Goal: Information Seeking & Learning: Check status

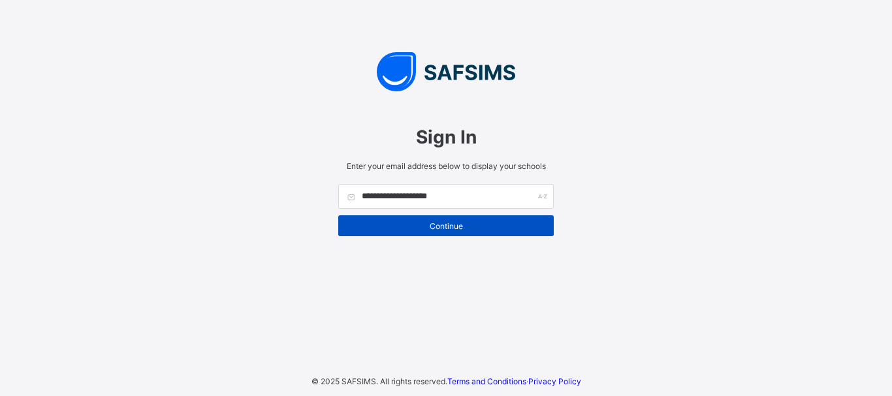
type input "**********"
click at [448, 229] on span "Continue" at bounding box center [446, 226] width 196 height 10
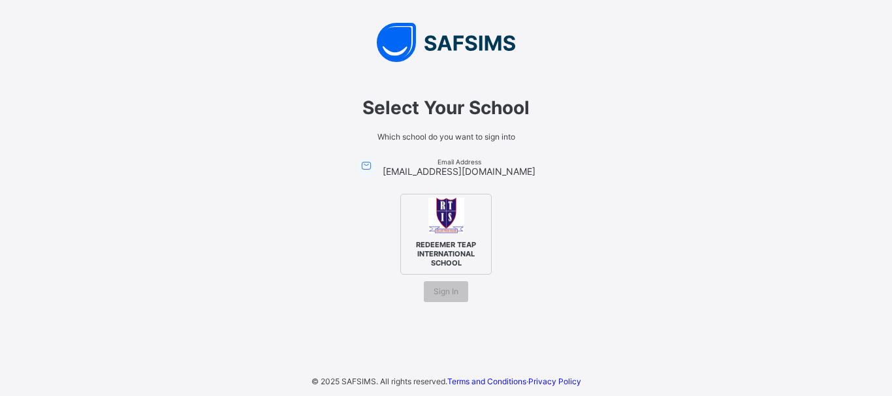
click at [449, 217] on img at bounding box center [446, 216] width 36 height 36
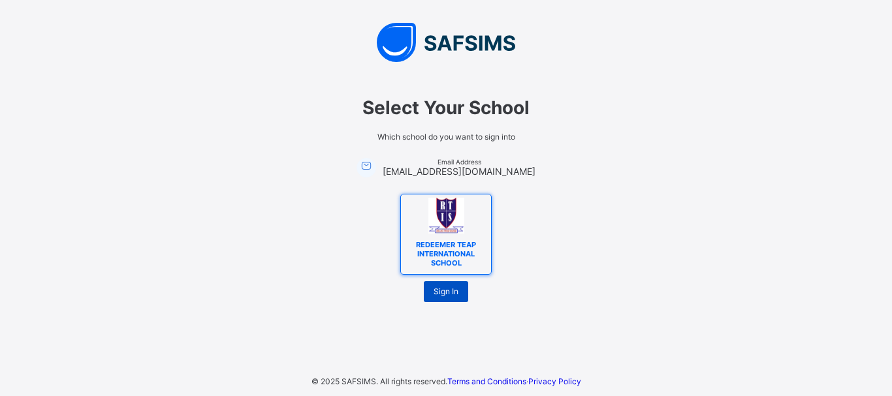
click at [448, 294] on span "Sign In" at bounding box center [446, 292] width 25 height 10
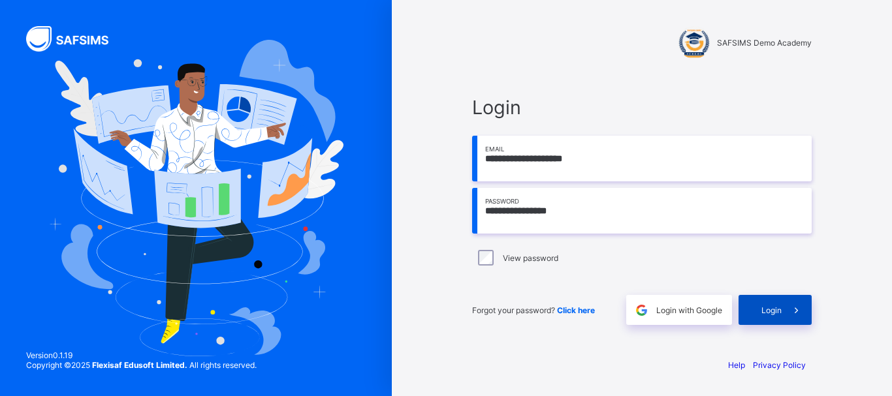
click at [785, 311] on span at bounding box center [797, 310] width 30 height 30
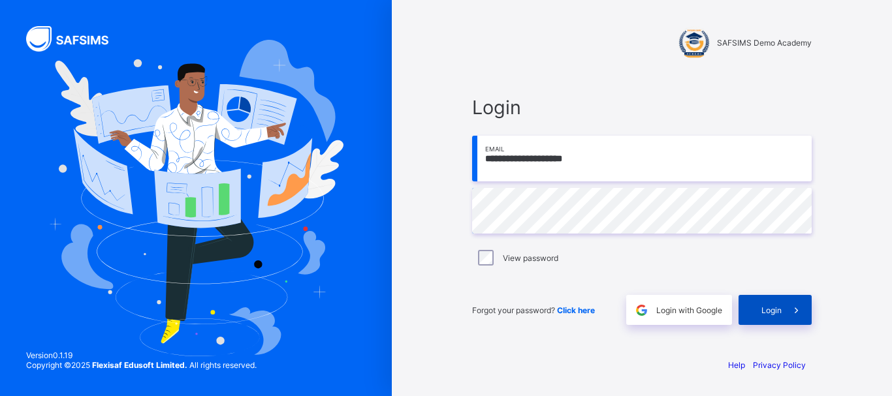
click at [769, 314] on span "Login" at bounding box center [771, 311] width 20 height 10
click at [568, 311] on span "Click here" at bounding box center [576, 311] width 38 height 10
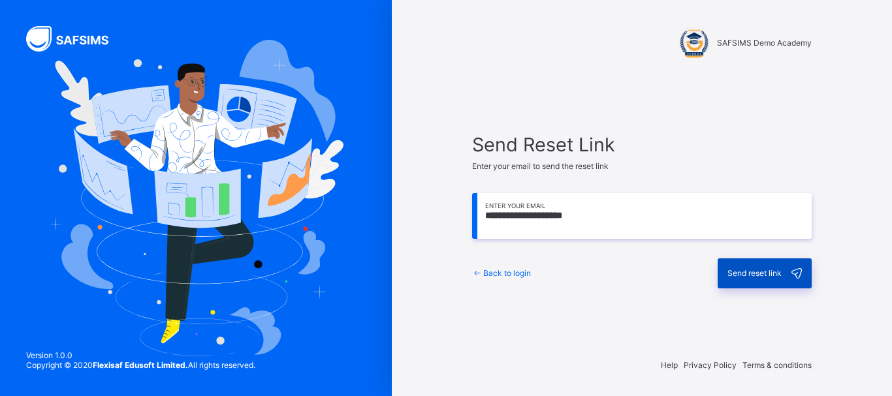
click at [753, 277] on span "Send reset link" at bounding box center [754, 273] width 54 height 10
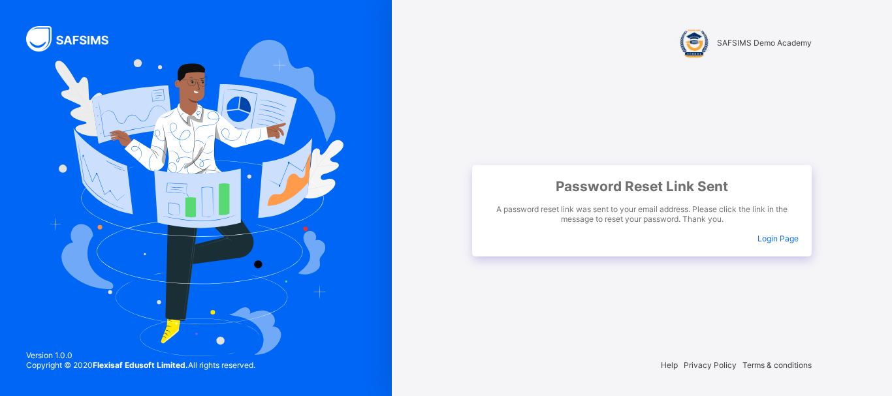
click at [765, 240] on span "Login Page" at bounding box center [777, 239] width 41 height 10
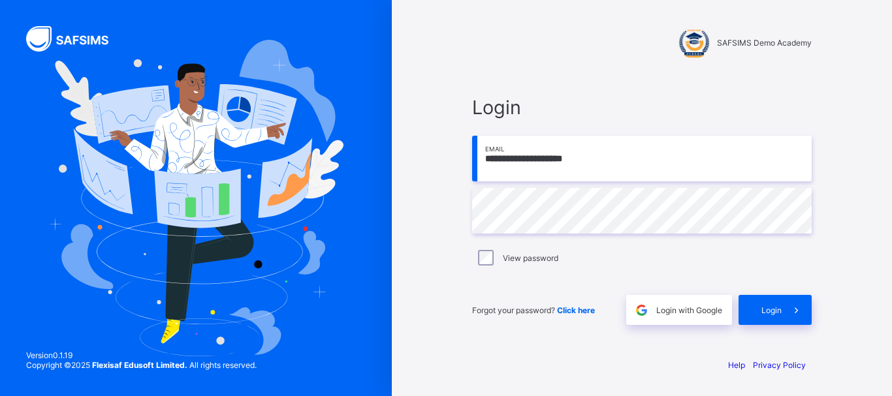
click at [785, 42] on span "SAFSIMS Demo Academy" at bounding box center [764, 43] width 95 height 10
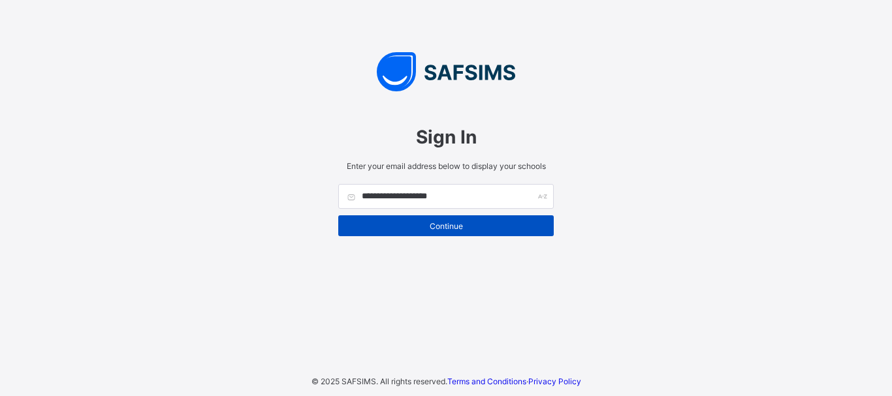
type input "**********"
click at [436, 219] on div "Continue" at bounding box center [445, 225] width 215 height 21
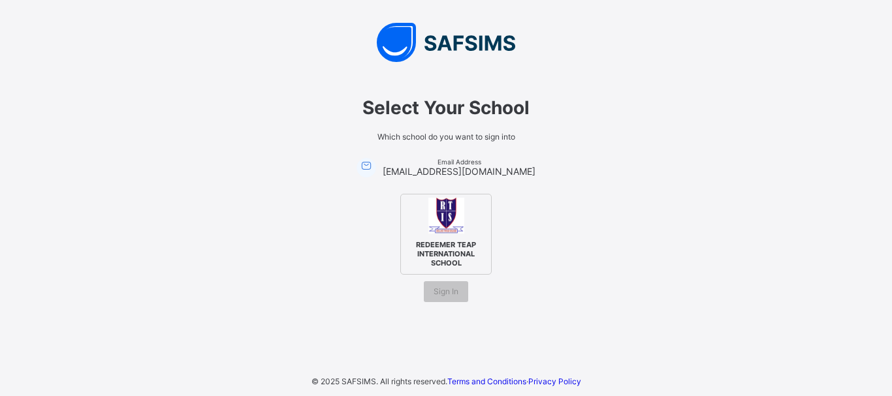
click at [453, 227] on img at bounding box center [446, 216] width 36 height 36
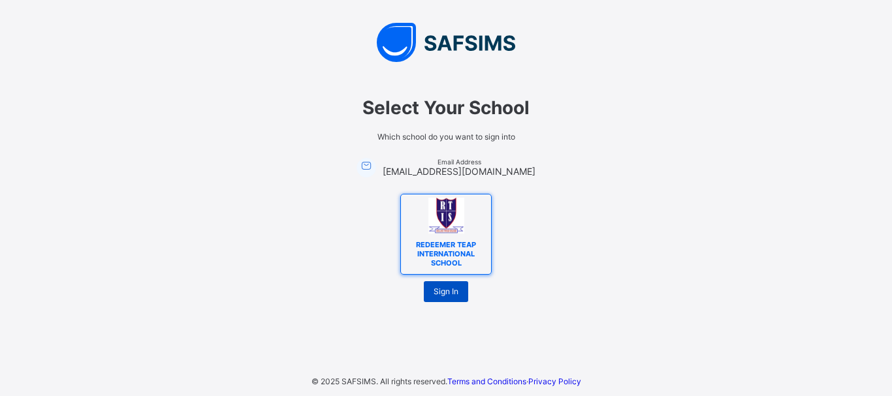
click at [445, 293] on span "Sign In" at bounding box center [446, 292] width 25 height 10
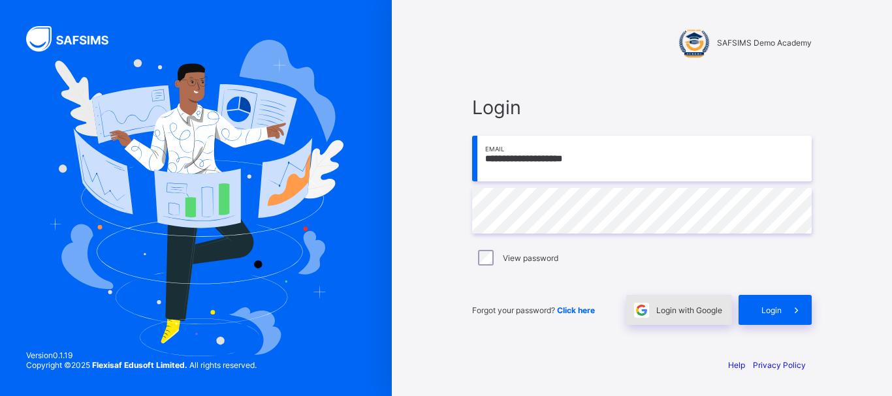
click at [669, 308] on span "Login with Google" at bounding box center [689, 311] width 66 height 10
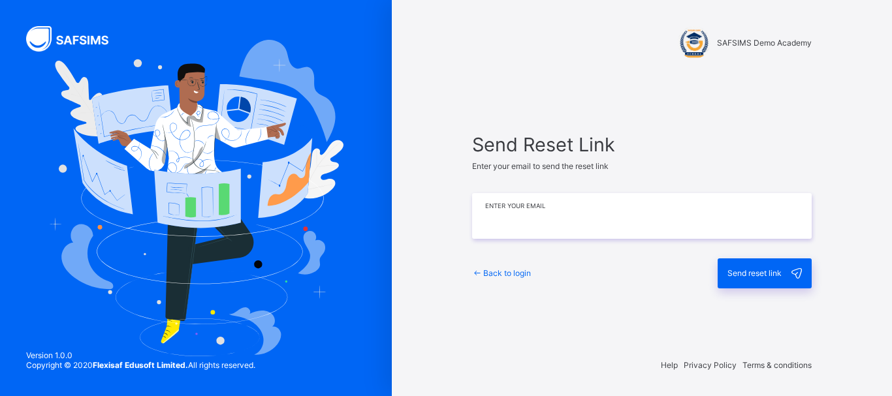
click at [508, 224] on input "email" at bounding box center [642, 216] width 340 height 46
type input "**********"
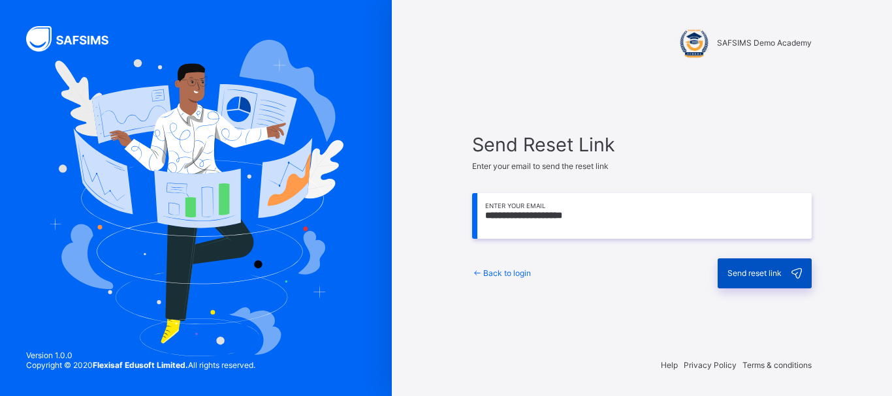
click at [748, 270] on span "Send reset link" at bounding box center [754, 273] width 54 height 10
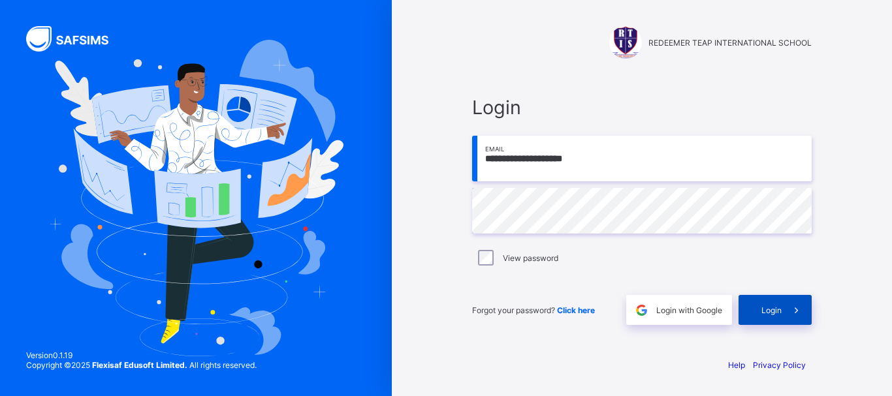
click at [783, 321] on span at bounding box center [797, 310] width 30 height 30
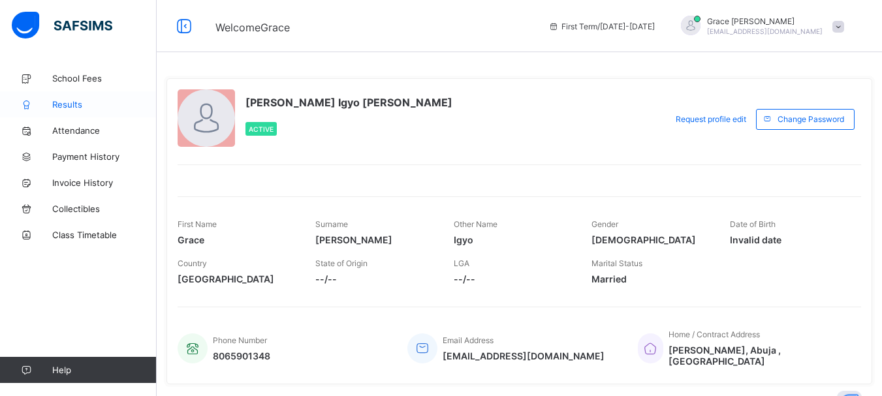
click at [71, 106] on span "Results" at bounding box center [104, 104] width 104 height 10
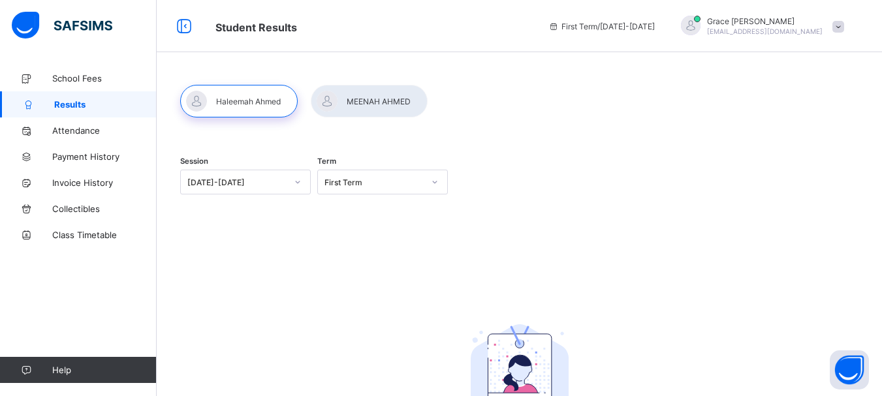
click at [293, 183] on div at bounding box center [298, 182] width 22 height 21
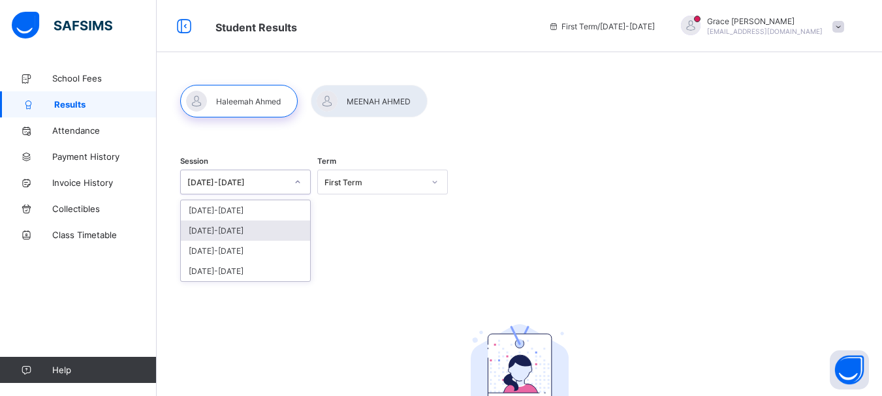
click at [234, 234] on div "[DATE]-[DATE]" at bounding box center [245, 231] width 129 height 20
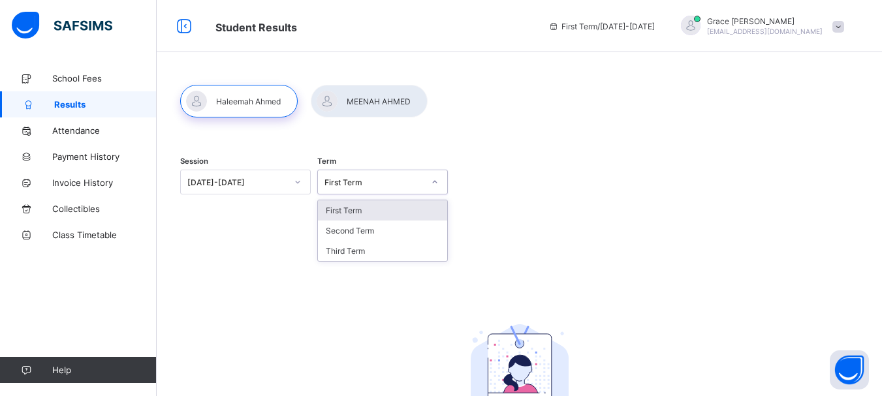
click at [437, 185] on icon at bounding box center [435, 182] width 8 height 13
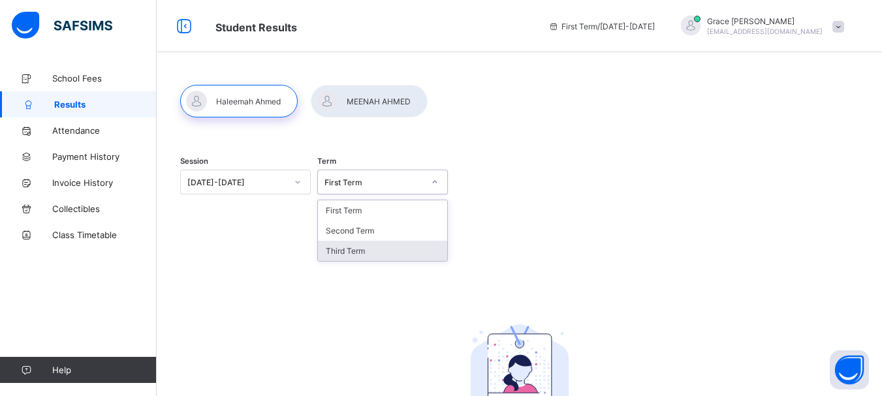
click at [347, 253] on div "Third Term" at bounding box center [382, 251] width 129 height 20
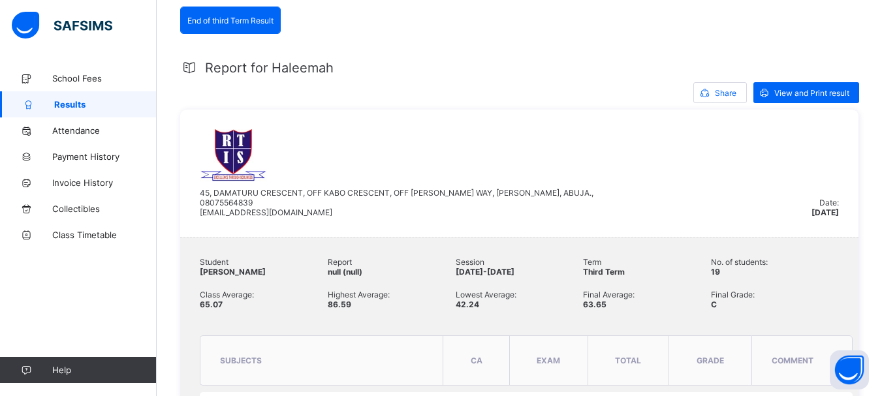
scroll to position [131, 0]
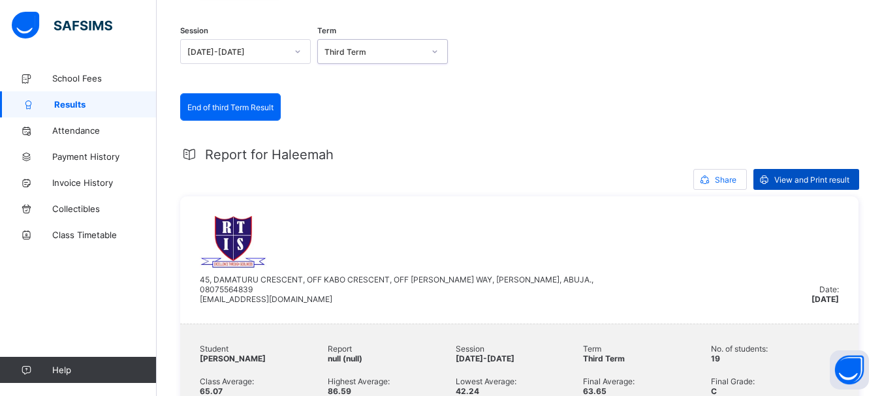
click at [802, 180] on span "View and Print result" at bounding box center [811, 180] width 75 height 10
click at [725, 182] on span "Share" at bounding box center [726, 180] width 22 height 10
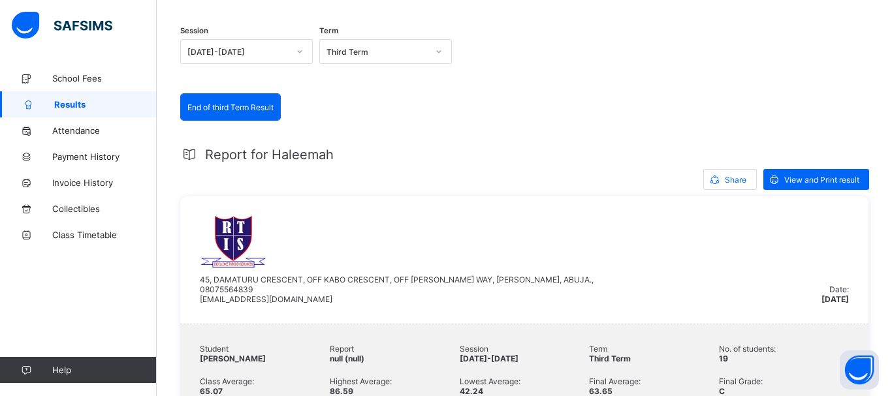
type input "**********"
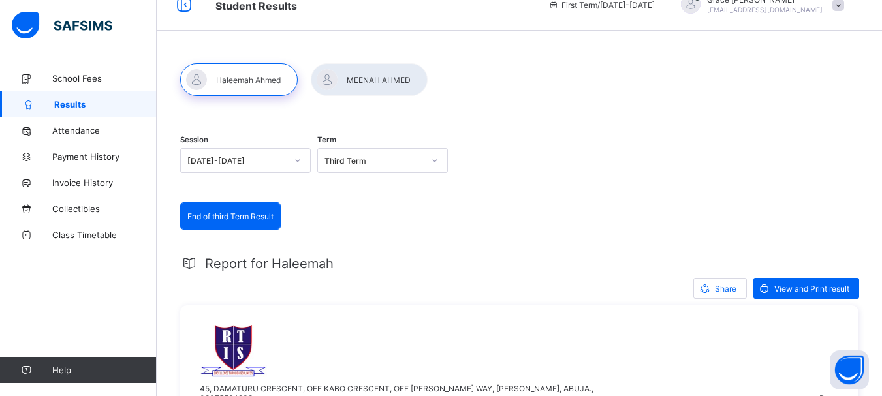
scroll to position [0, 0]
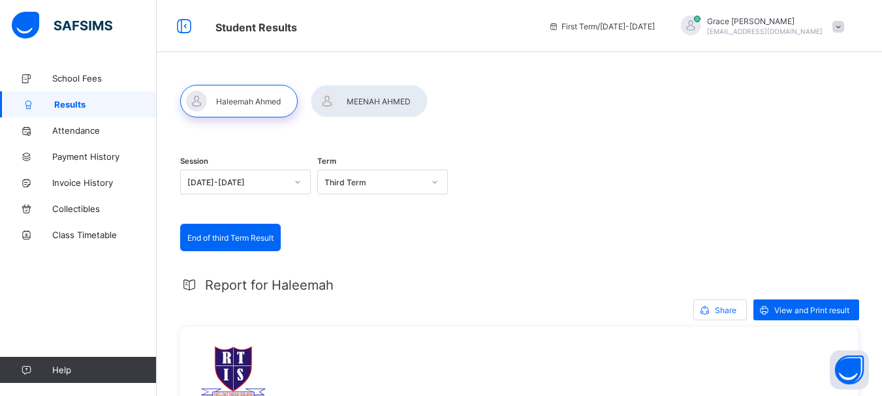
click at [439, 183] on icon at bounding box center [435, 182] width 8 height 13
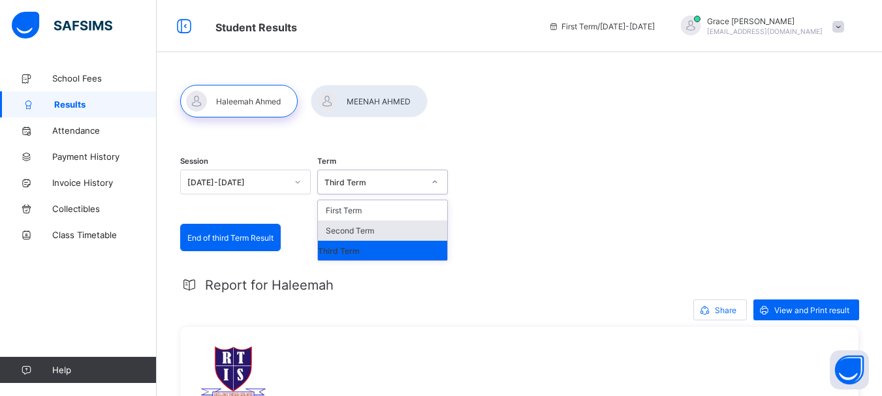
click at [377, 229] on div "Second Term" at bounding box center [382, 231] width 129 height 20
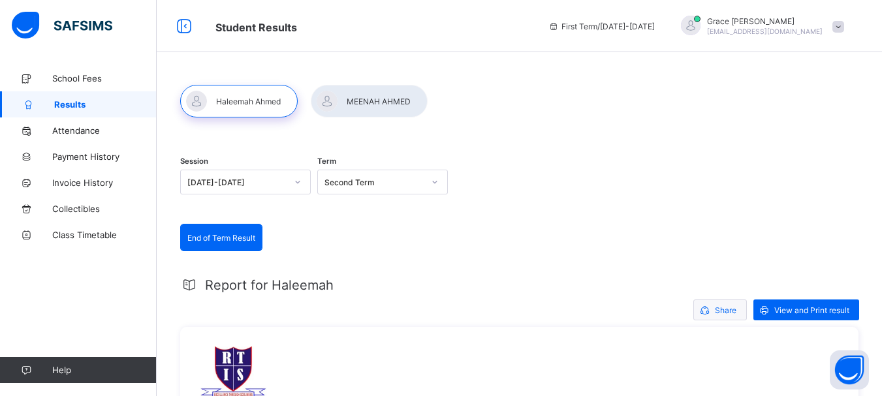
click at [735, 310] on span "Share" at bounding box center [726, 311] width 22 height 10
drag, startPoint x: 330, startPoint y: 202, endPoint x: 224, endPoint y: 202, distance: 106.4
drag, startPoint x: 245, startPoint y: 203, endPoint x: 347, endPoint y: 202, distance: 101.2
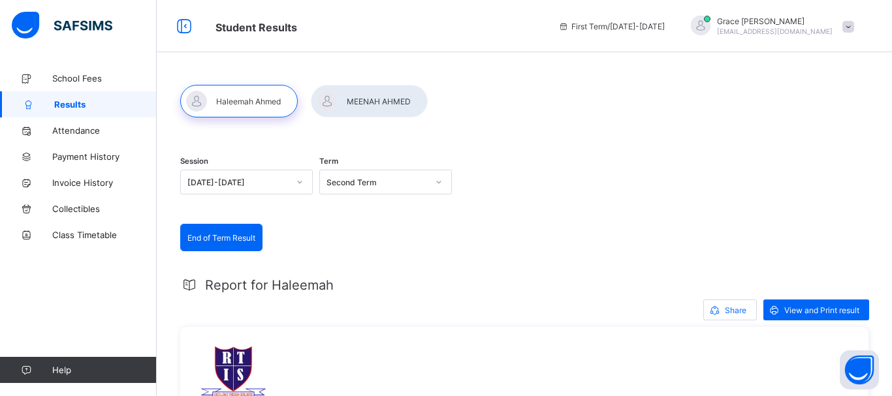
drag, startPoint x: 340, startPoint y: 201, endPoint x: 237, endPoint y: 208, distance: 103.4
drag, startPoint x: 247, startPoint y: 202, endPoint x: 346, endPoint y: 209, distance: 98.8
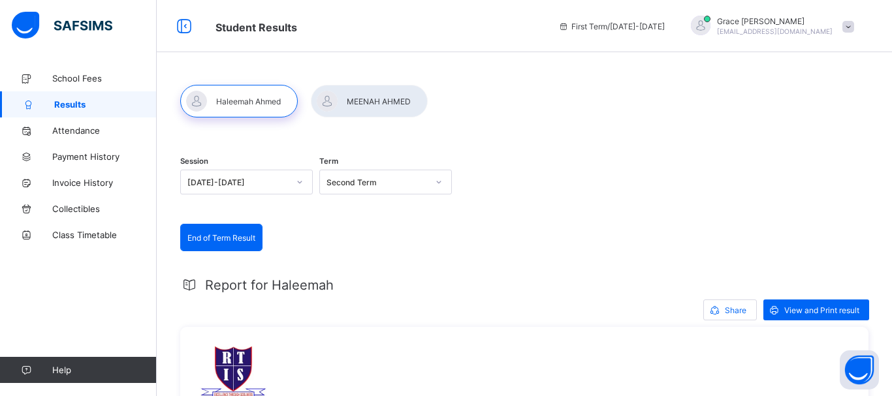
drag, startPoint x: 351, startPoint y: 198, endPoint x: 314, endPoint y: 211, distance: 39.4
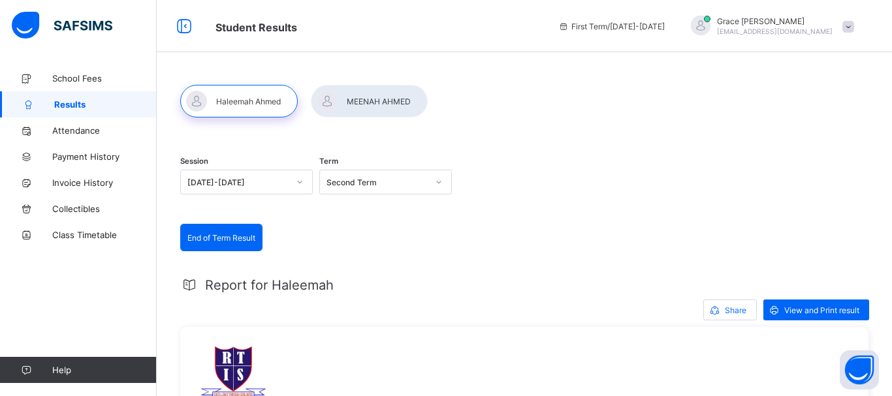
drag, startPoint x: 250, startPoint y: 203, endPoint x: 297, endPoint y: 208, distance: 47.3
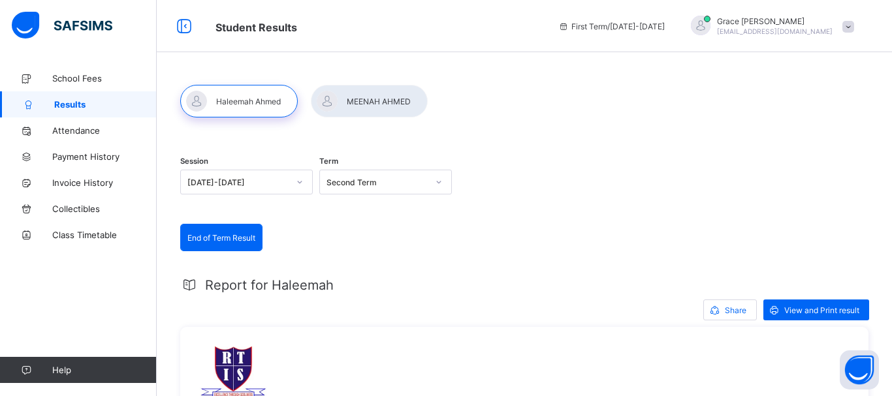
drag, startPoint x: 244, startPoint y: 201, endPoint x: 266, endPoint y: 205, distance: 23.2
drag, startPoint x: 244, startPoint y: 202, endPoint x: 326, endPoint y: 200, distance: 82.3
type input "**********"
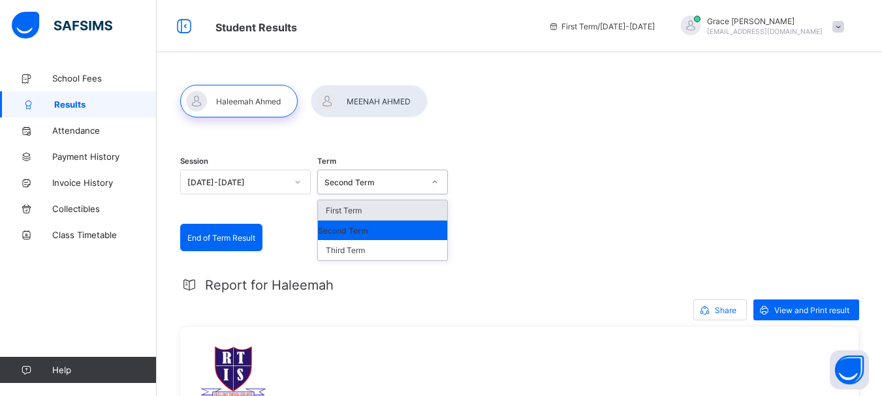
click at [438, 178] on icon at bounding box center [435, 182] width 8 height 13
click at [360, 208] on div "First Term" at bounding box center [382, 210] width 129 height 20
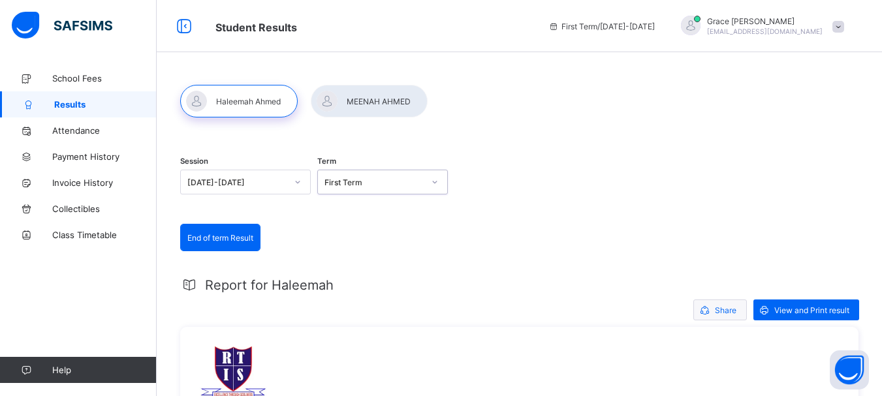
click at [736, 308] on span "Share" at bounding box center [726, 311] width 22 height 10
drag, startPoint x: 332, startPoint y: 200, endPoint x: 254, endPoint y: 202, distance: 78.4
drag, startPoint x: 253, startPoint y: 202, endPoint x: 242, endPoint y: 203, distance: 10.5
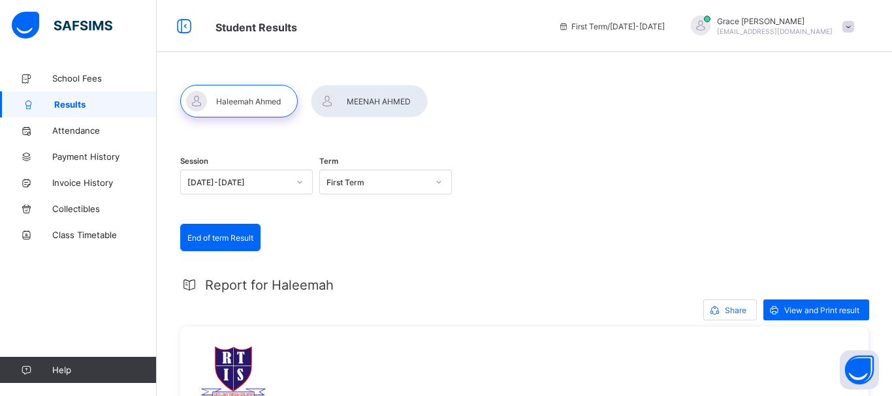
drag, startPoint x: 255, startPoint y: 204, endPoint x: 511, endPoint y: 201, distance: 255.3
drag, startPoint x: 331, startPoint y: 200, endPoint x: 321, endPoint y: 203, distance: 10.9
drag, startPoint x: 321, startPoint y: 203, endPoint x: 252, endPoint y: 202, distance: 68.6
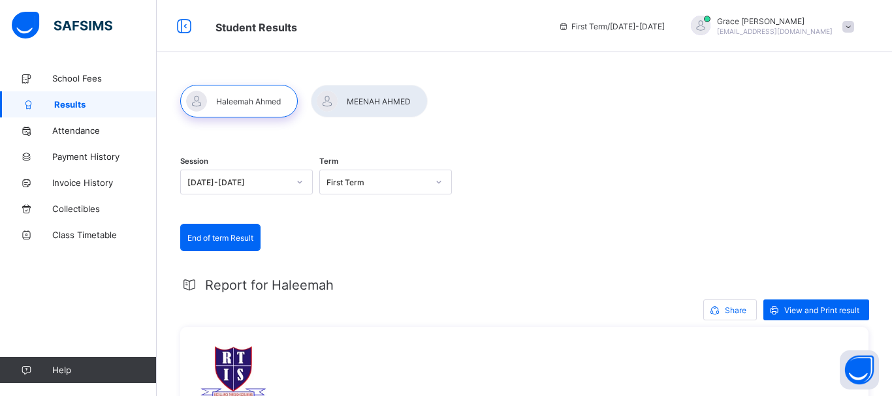
type input "**********"
click at [301, 183] on icon at bounding box center [298, 182] width 8 height 13
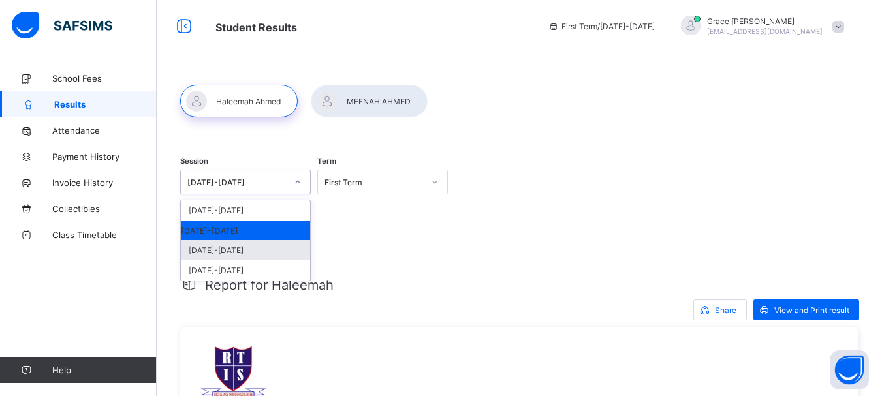
click at [236, 252] on div "2023-2024" at bounding box center [245, 250] width 129 height 20
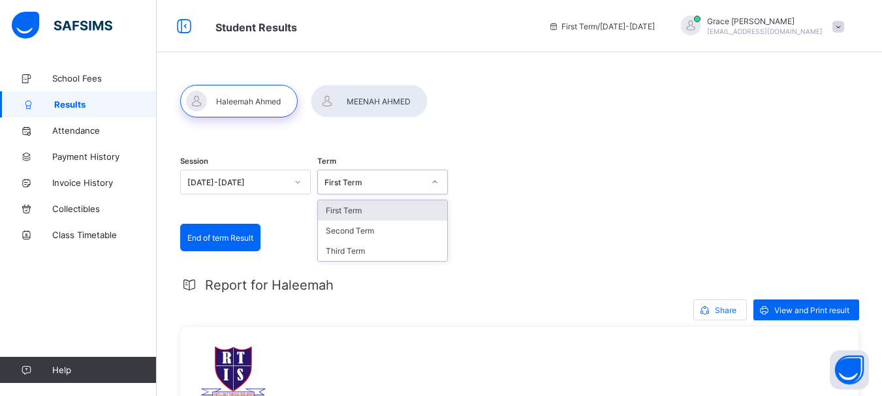
click at [439, 184] on icon at bounding box center [435, 182] width 8 height 13
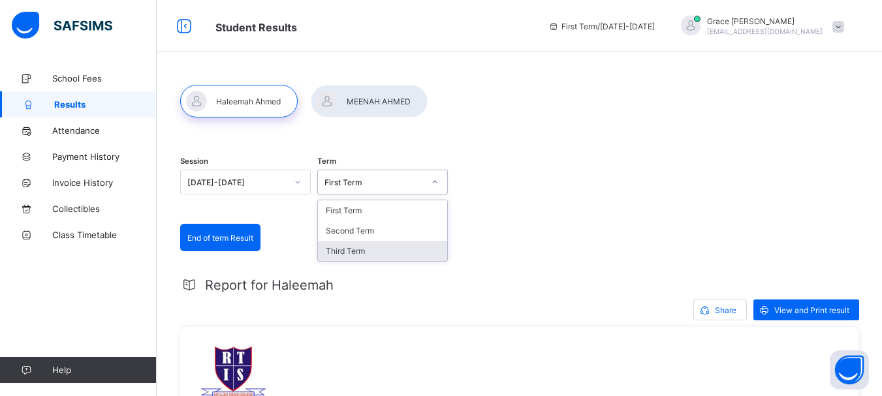
click at [356, 249] on div "Third Term" at bounding box center [382, 251] width 129 height 20
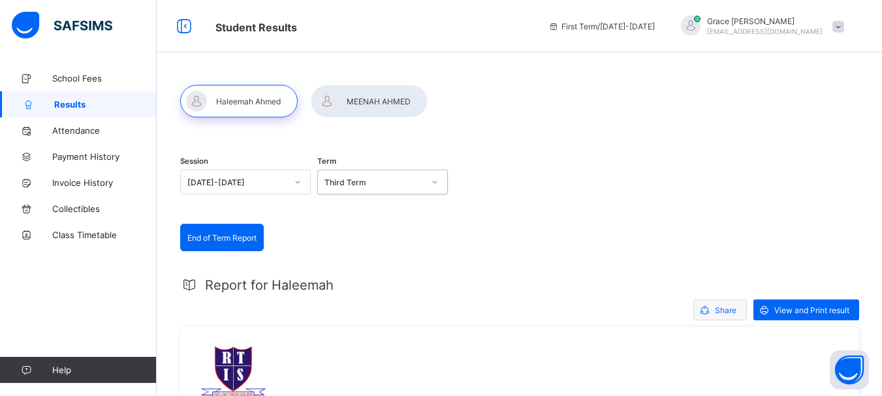
click at [735, 310] on span "Share" at bounding box center [726, 311] width 22 height 10
type input "**********"
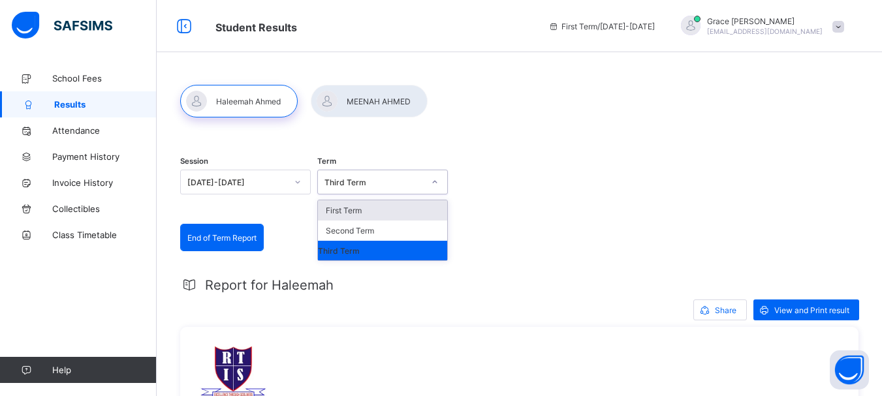
click at [438, 181] on icon at bounding box center [435, 182] width 8 height 13
click at [358, 234] on div "Second Term" at bounding box center [382, 231] width 129 height 20
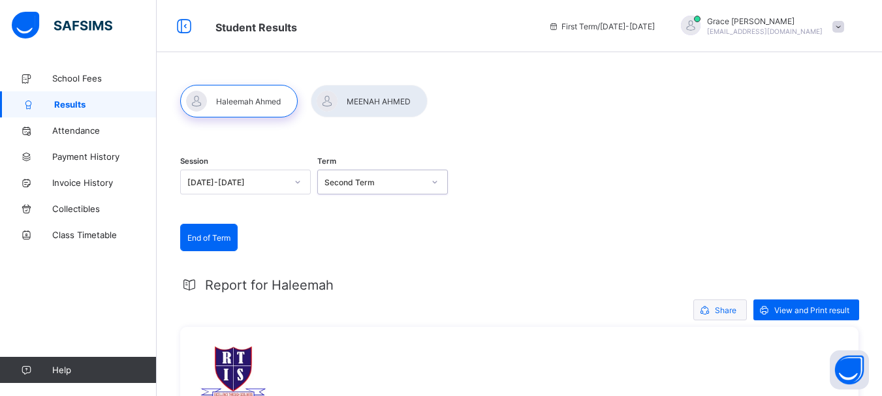
click at [733, 308] on span "Share" at bounding box center [726, 311] width 22 height 10
type input "**********"
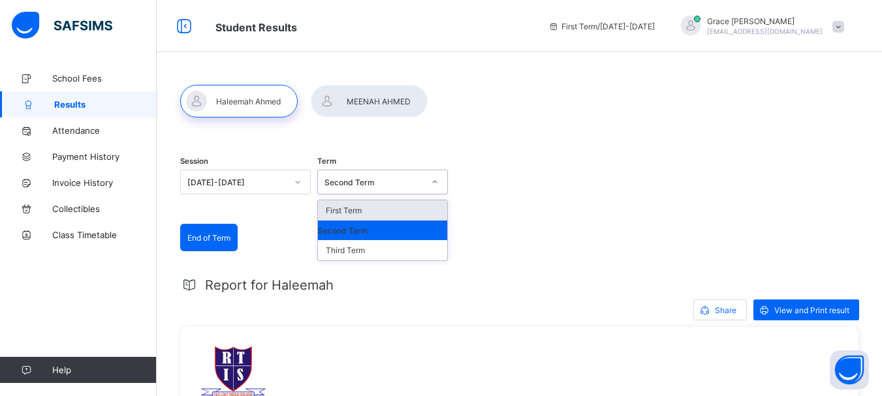
click at [446, 182] on div at bounding box center [435, 182] width 22 height 21
click at [365, 212] on div "First Term" at bounding box center [382, 210] width 129 height 20
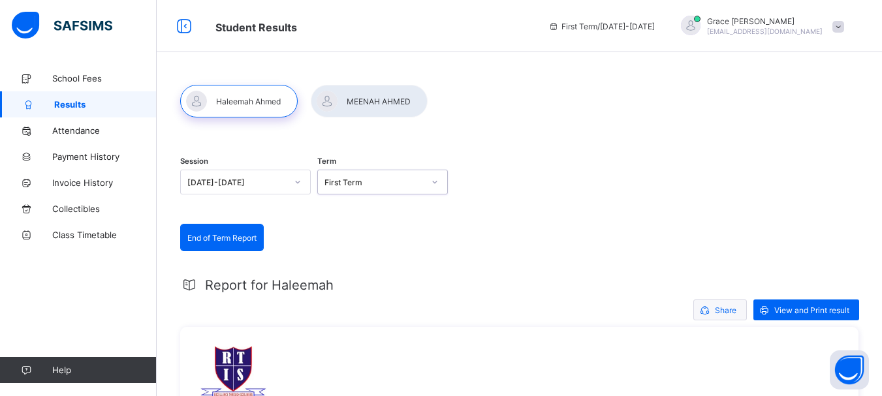
click at [734, 313] on span "Share" at bounding box center [726, 311] width 22 height 10
type input "**********"
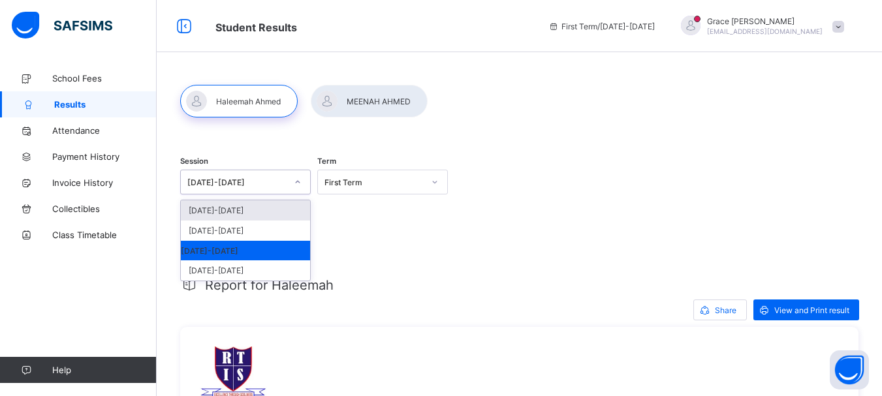
click at [298, 181] on icon at bounding box center [298, 182] width 8 height 13
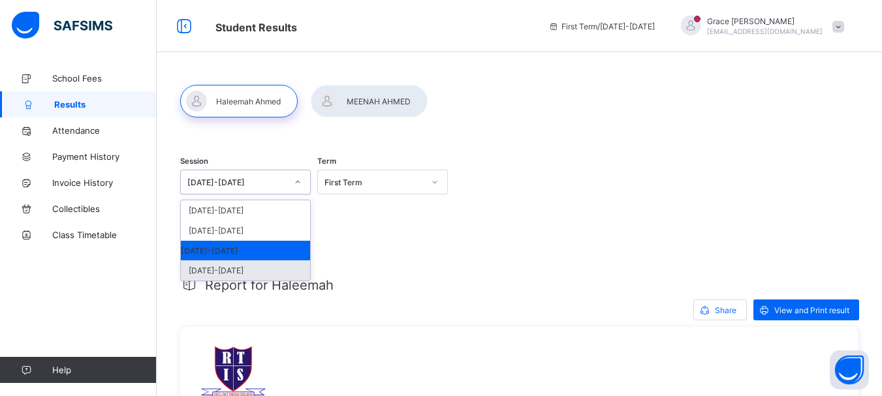
click at [217, 269] on div "2022-2023" at bounding box center [245, 271] width 129 height 20
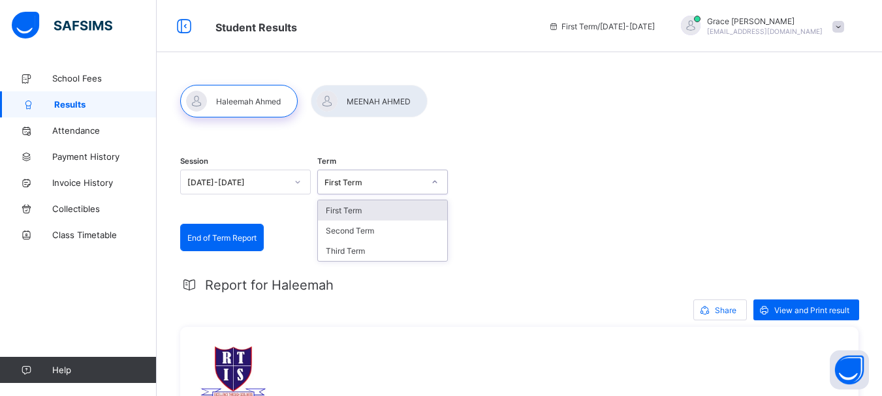
click at [439, 179] on icon at bounding box center [435, 182] width 8 height 13
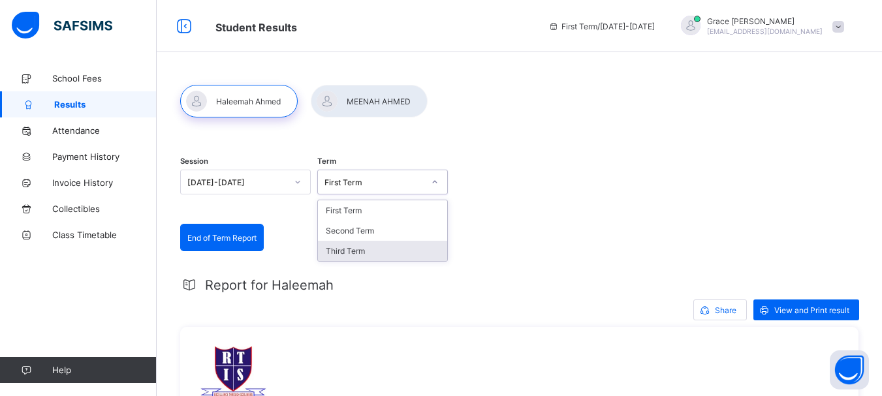
click at [360, 253] on div "Third Term" at bounding box center [382, 251] width 129 height 20
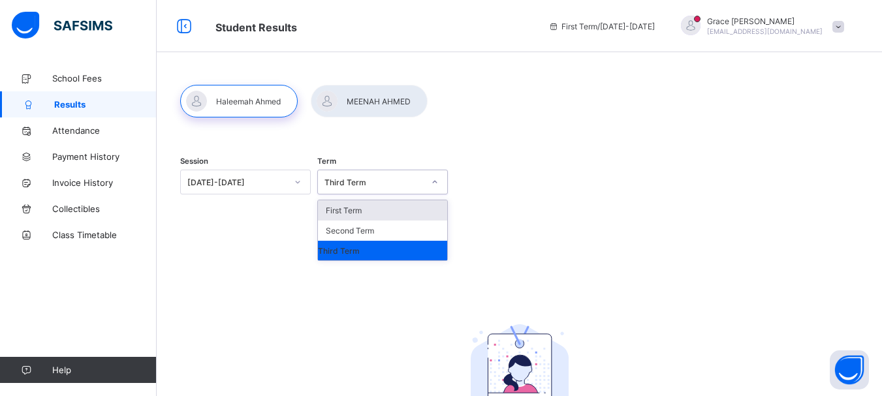
click at [437, 179] on icon at bounding box center [435, 182] width 8 height 13
click at [355, 236] on div "Second Term" at bounding box center [382, 231] width 129 height 20
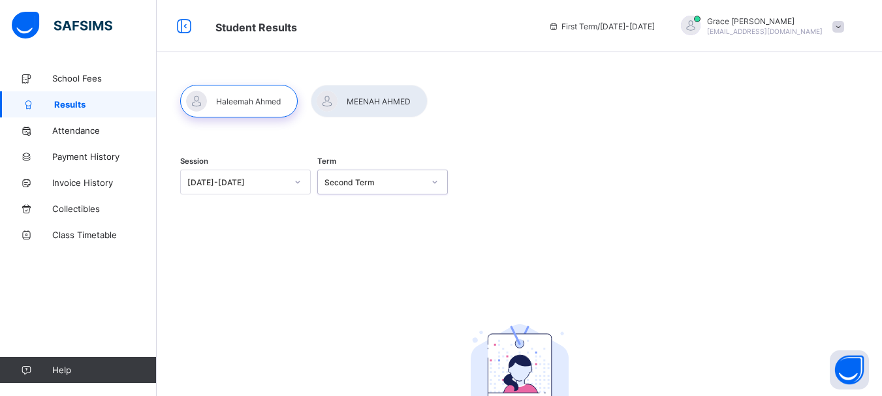
click at [439, 185] on icon at bounding box center [435, 182] width 8 height 13
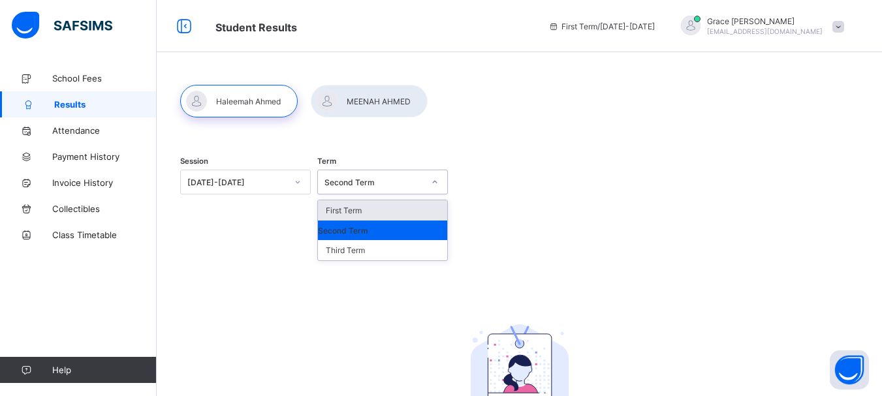
click at [344, 205] on div "First Term" at bounding box center [382, 210] width 129 height 20
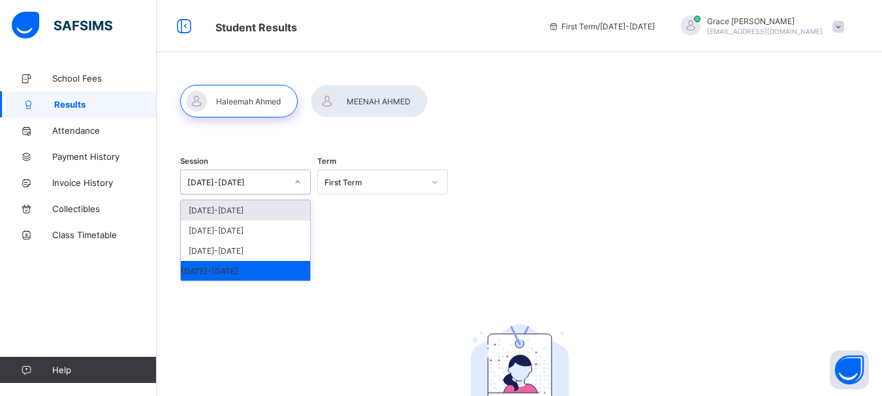
click at [298, 179] on icon at bounding box center [298, 182] width 8 height 13
click at [368, 96] on div at bounding box center [369, 101] width 117 height 33
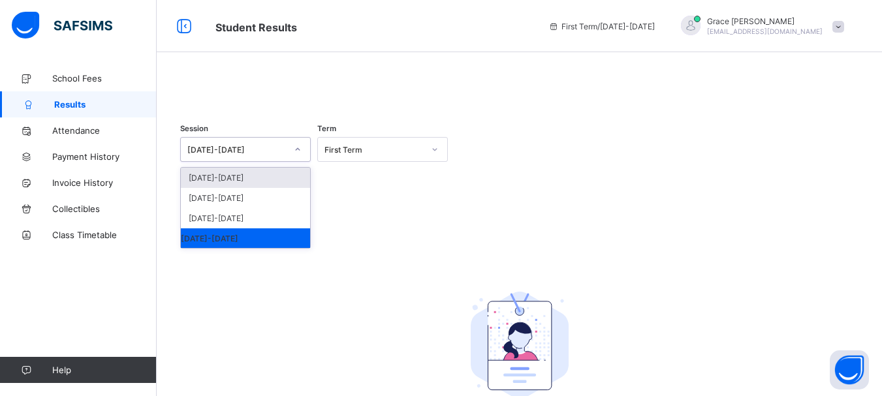
click at [297, 160] on div at bounding box center [298, 149] width 22 height 21
click at [236, 208] on div "[DATE]-[DATE]" at bounding box center [245, 198] width 129 height 20
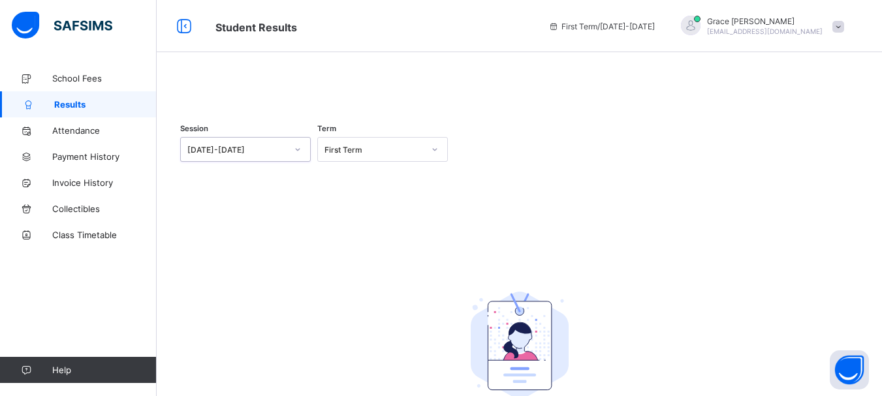
click at [437, 156] on icon at bounding box center [435, 149] width 8 height 13
click at [363, 229] on div "Third Term" at bounding box center [382, 218] width 129 height 20
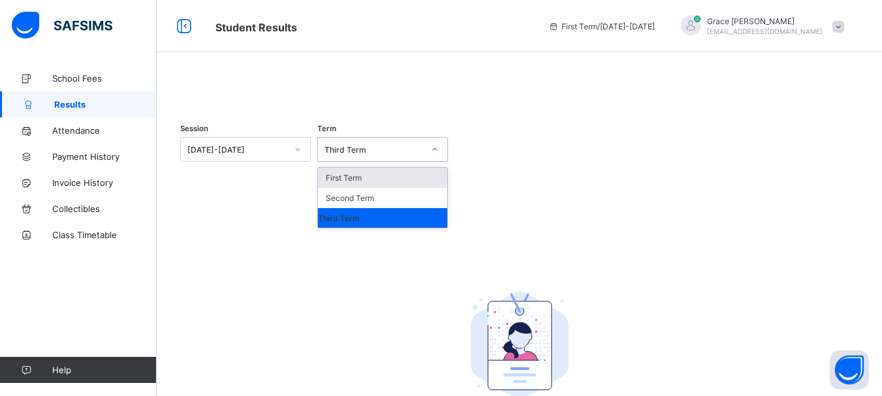
click at [437, 151] on icon at bounding box center [434, 149] width 5 height 3
click at [345, 208] on div "Second Term" at bounding box center [382, 198] width 129 height 20
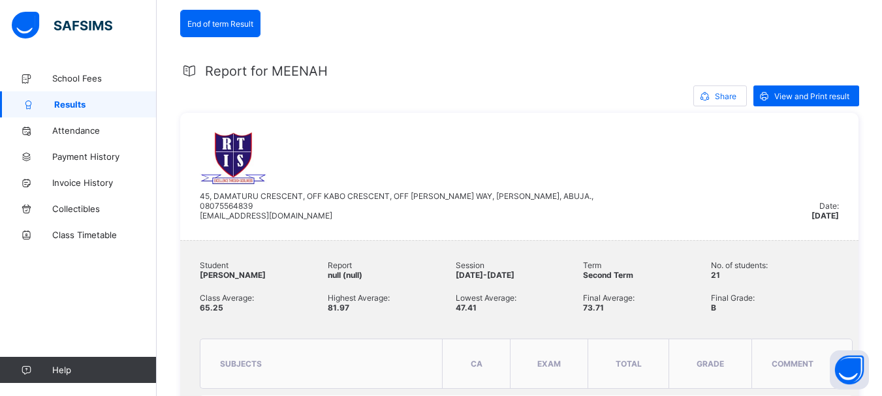
scroll to position [65, 0]
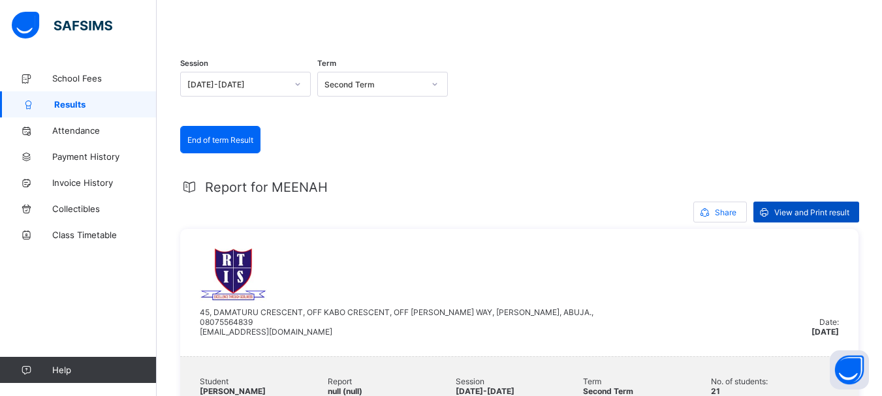
click at [786, 223] on div "View and Print result" at bounding box center [806, 212] width 106 height 21
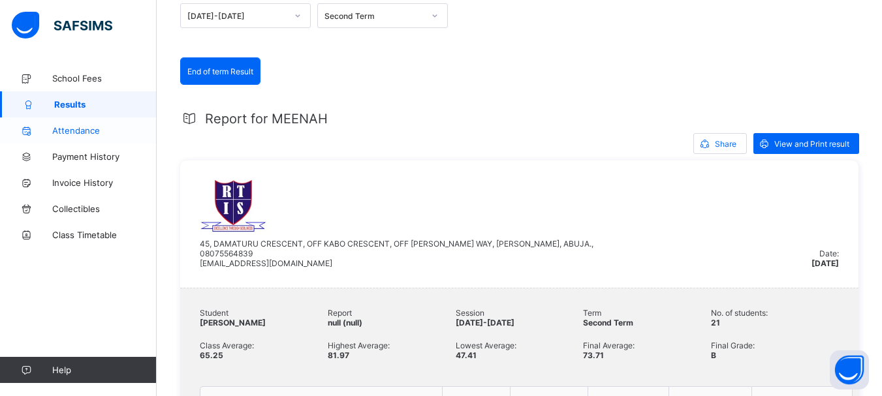
scroll to position [196, 0]
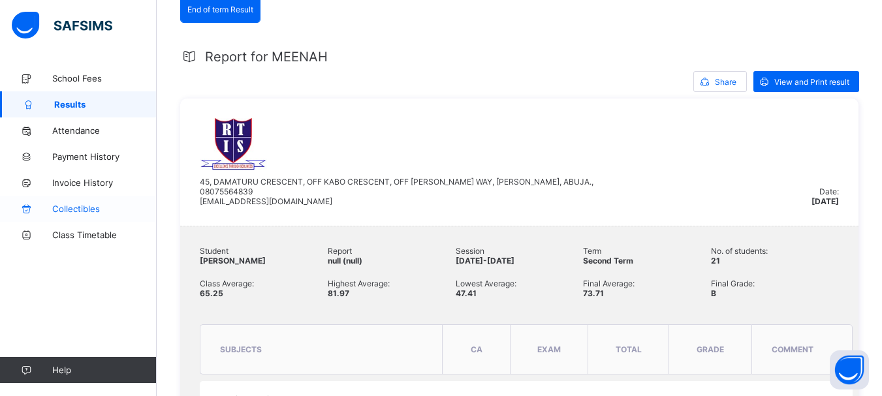
click at [97, 206] on span "Collectibles" at bounding box center [104, 209] width 104 height 10
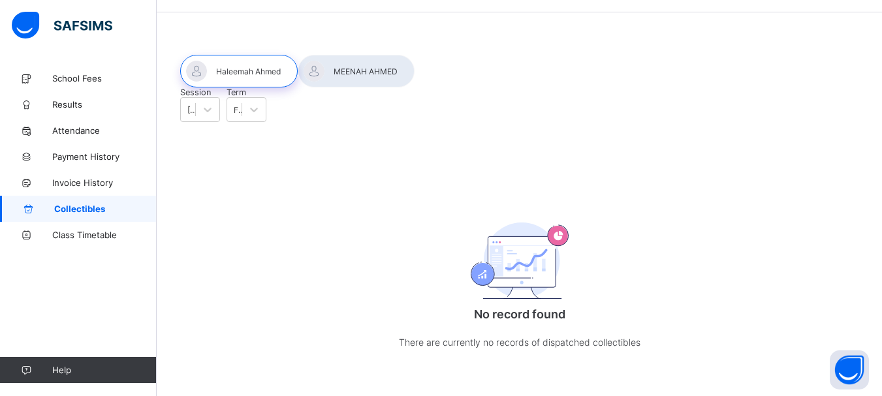
scroll to position [90, 0]
click at [66, 206] on span "Collectibles" at bounding box center [105, 209] width 103 height 10
click at [370, 55] on div at bounding box center [356, 71] width 117 height 33
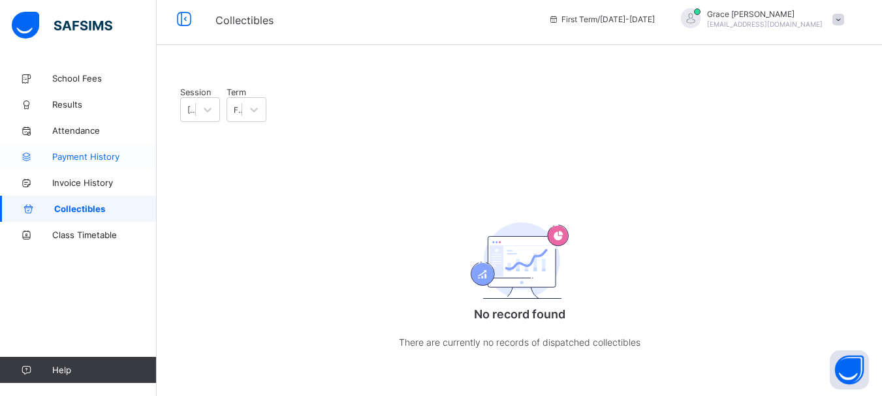
click at [88, 154] on span "Payment History" at bounding box center [104, 156] width 104 height 10
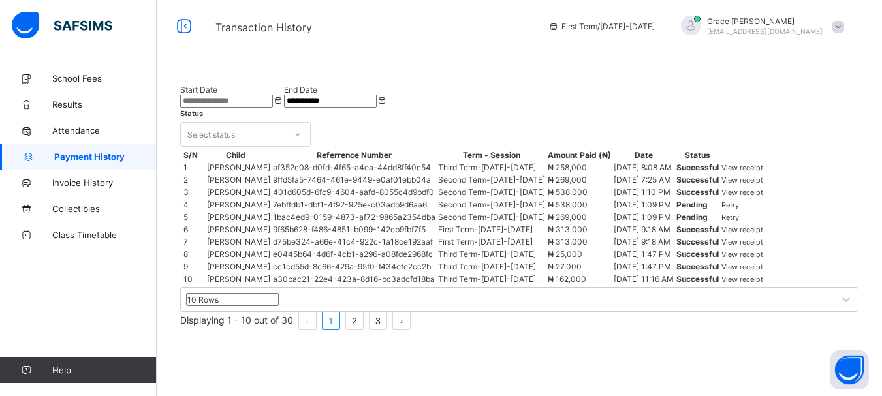
scroll to position [253, 0]
click at [80, 178] on span "Invoice History" at bounding box center [104, 183] width 104 height 10
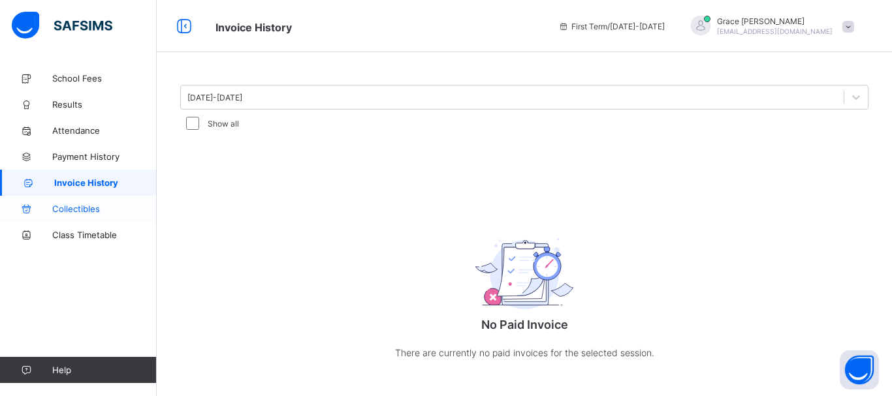
click at [90, 214] on span "Collectibles" at bounding box center [104, 209] width 104 height 10
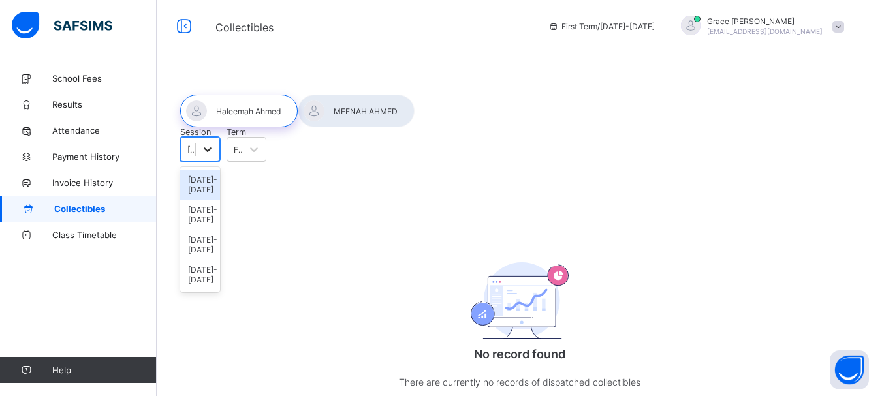
click at [219, 161] on div at bounding box center [208, 150] width 24 height 24
click at [217, 200] on div "2025-2026" at bounding box center [200, 185] width 40 height 30
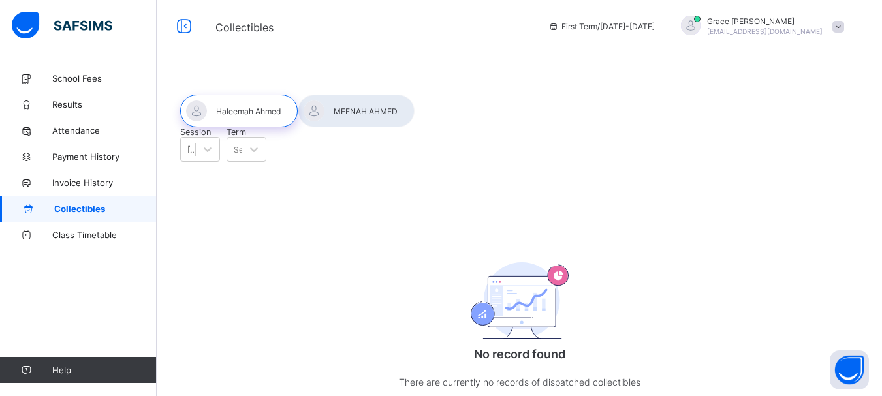
click at [367, 105] on div at bounding box center [356, 111] width 117 height 33
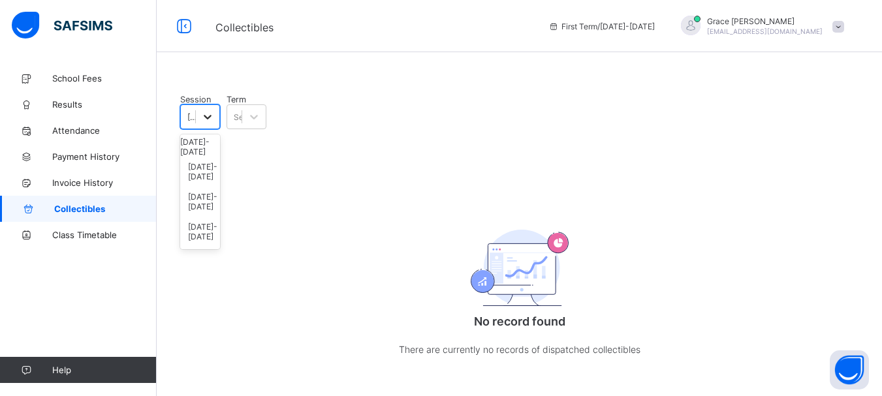
click at [214, 123] on icon at bounding box center [207, 116] width 13 height 13
click at [220, 187] on div "[DATE]-[DATE]" at bounding box center [200, 172] width 40 height 30
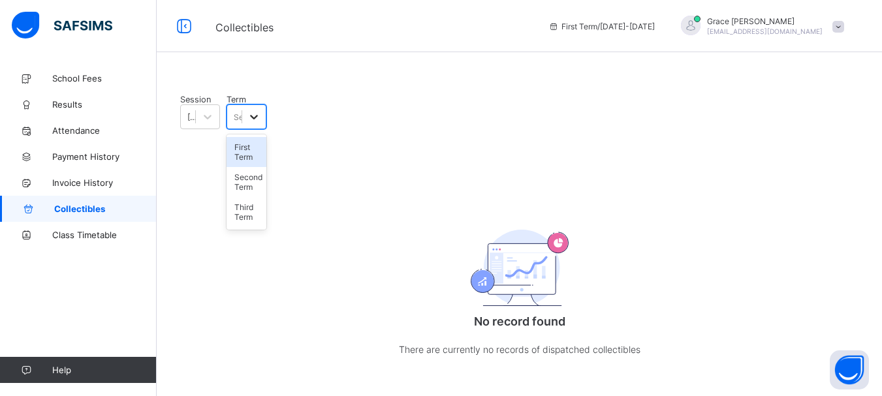
click at [266, 129] on div at bounding box center [254, 117] width 24 height 24
click at [266, 167] on div "First Term" at bounding box center [247, 152] width 40 height 30
drag, startPoint x: 229, startPoint y: 21, endPoint x: 231, endPoint y: 32, distance: 11.3
click at [230, 30] on span "Collectibles" at bounding box center [244, 27] width 58 height 13
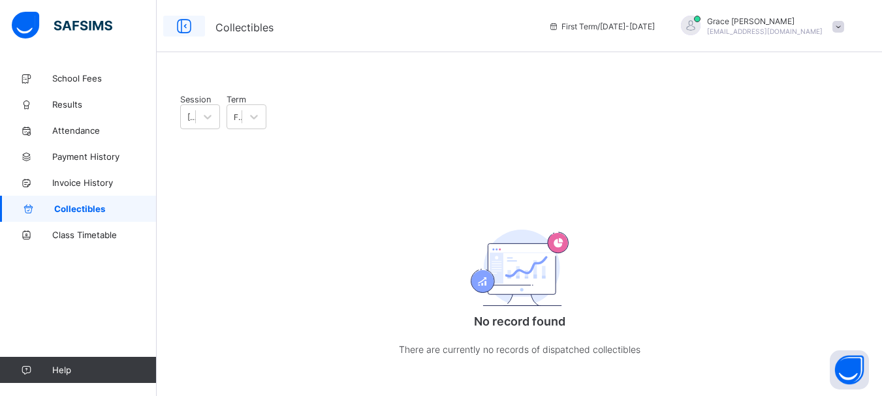
click at [185, 25] on icon at bounding box center [184, 26] width 22 height 19
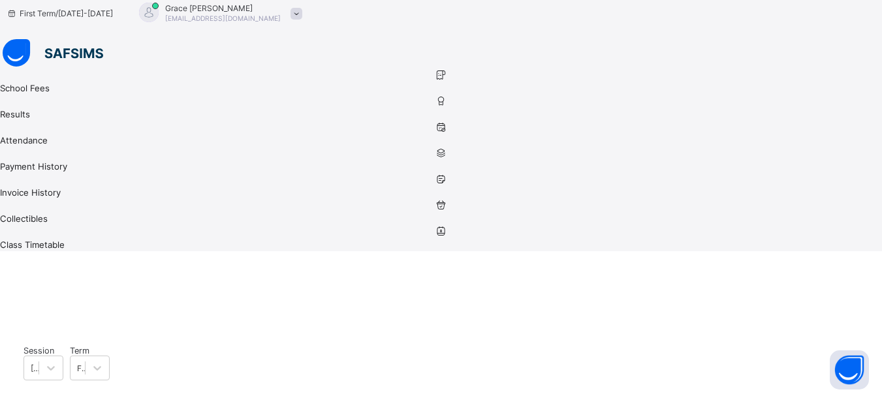
scroll to position [101, 0]
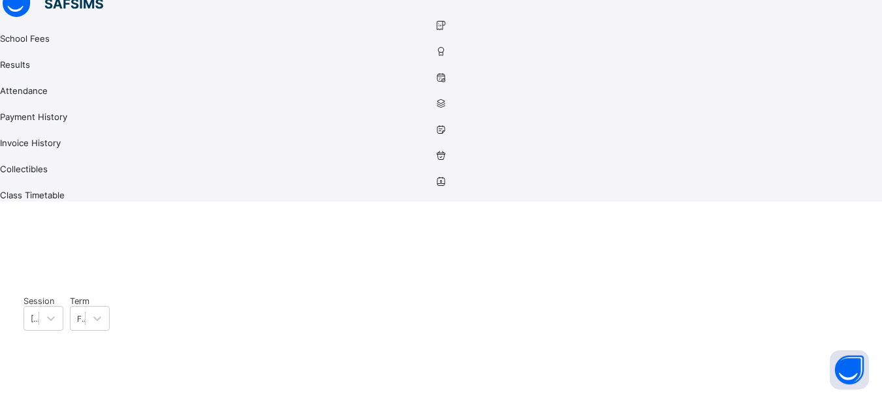
click at [26, 108] on icon at bounding box center [441, 104] width 882 height 10
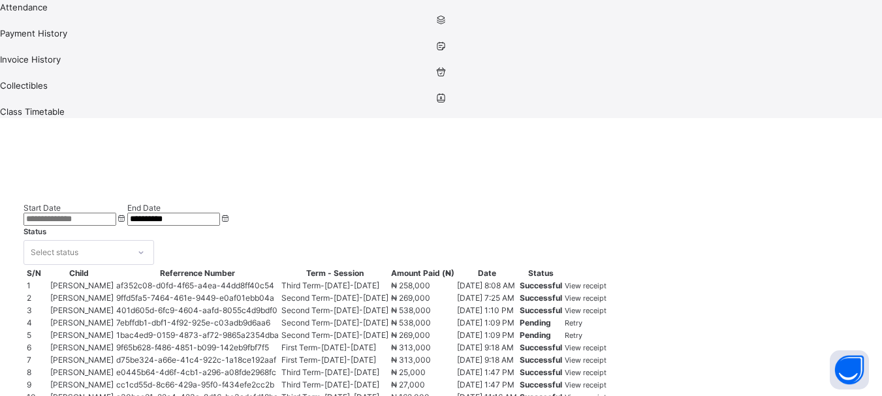
scroll to position [253, 0]
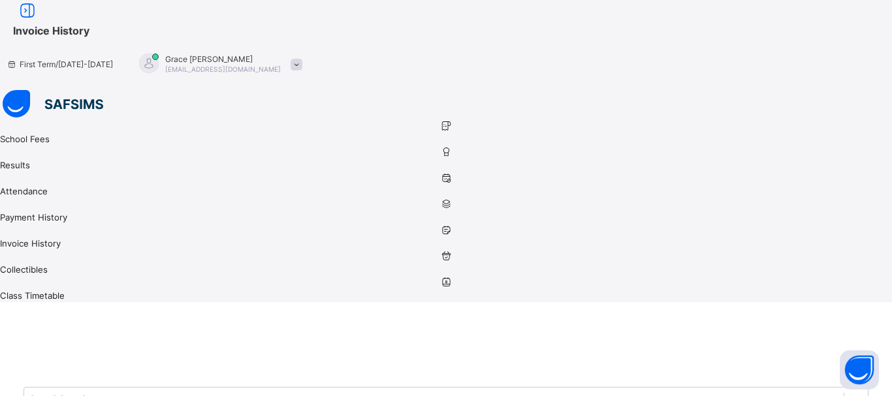
click at [22, 251] on icon at bounding box center [446, 256] width 892 height 10
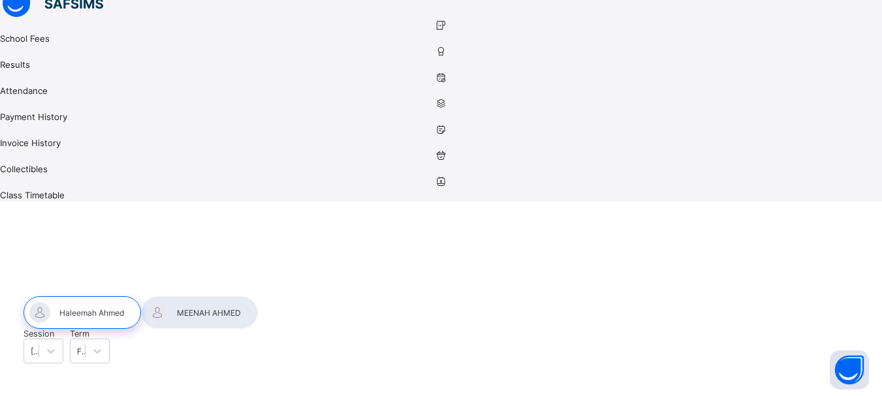
click at [34, 187] on icon at bounding box center [441, 182] width 882 height 10
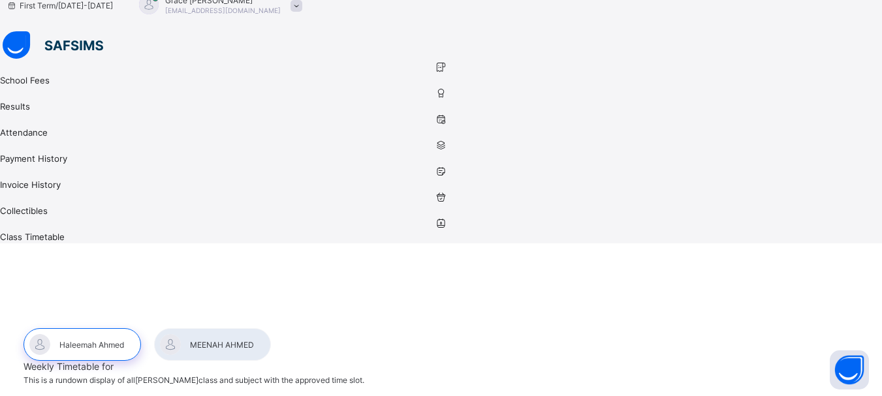
scroll to position [41, 0]
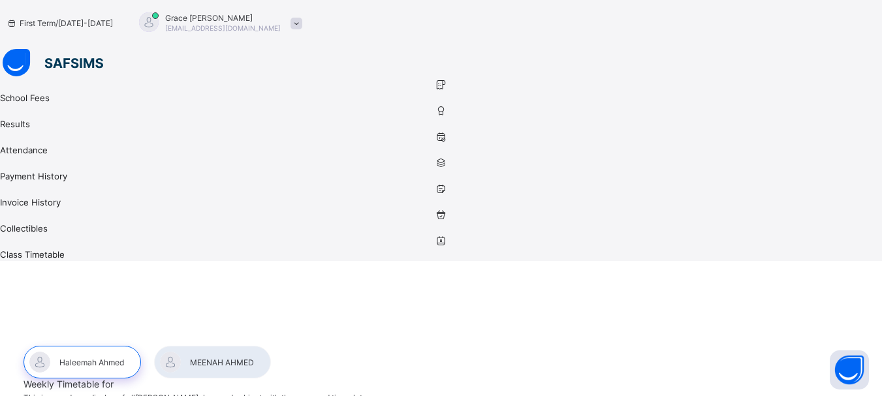
click at [29, 110] on link "Results" at bounding box center [441, 117] width 882 height 26
click at [25, 80] on icon at bounding box center [441, 85] width 882 height 10
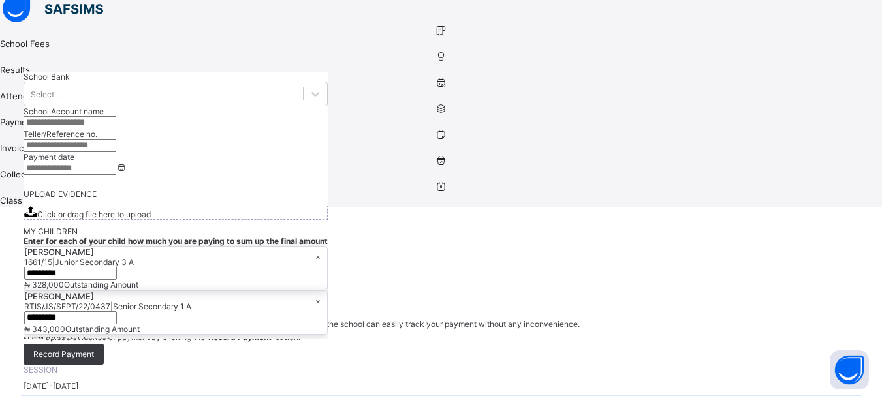
scroll to position [161, 0]
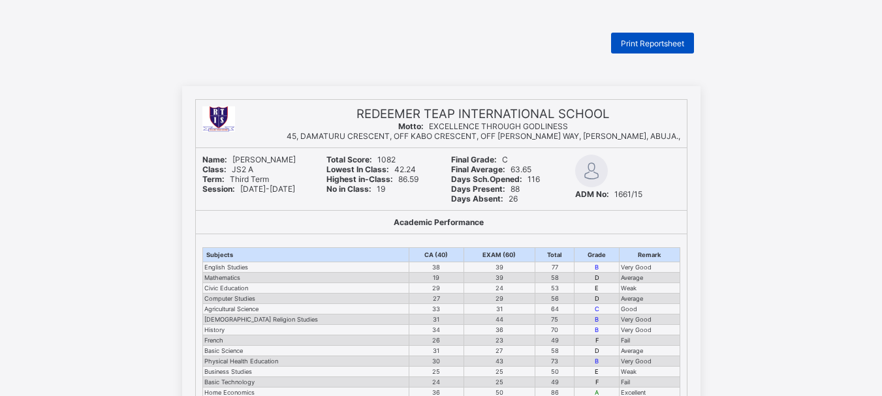
click at [663, 39] on span "Print Reportsheet" at bounding box center [652, 44] width 63 height 10
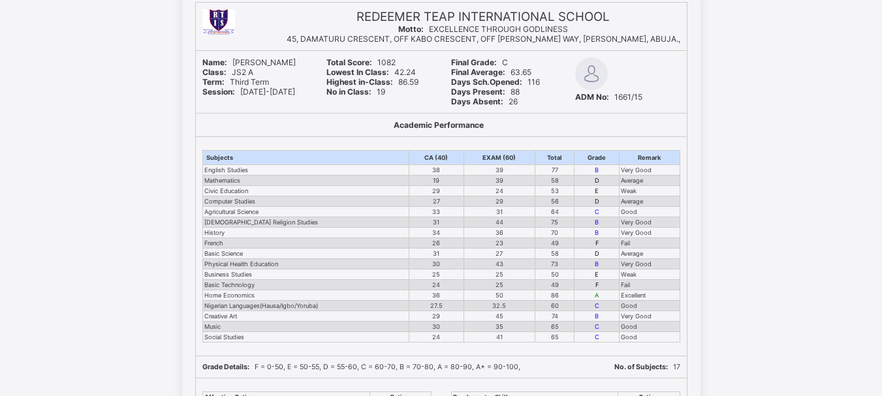
scroll to position [261, 0]
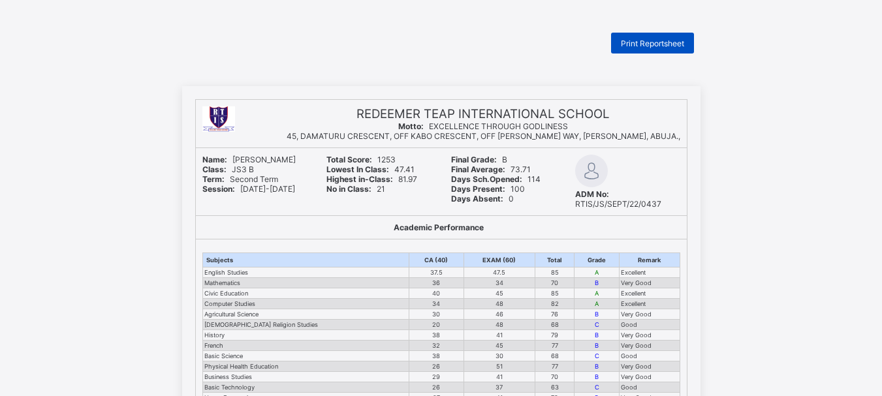
click at [657, 39] on span "Print Reportsheet" at bounding box center [652, 44] width 63 height 10
